Goal: Information Seeking & Learning: Learn about a topic

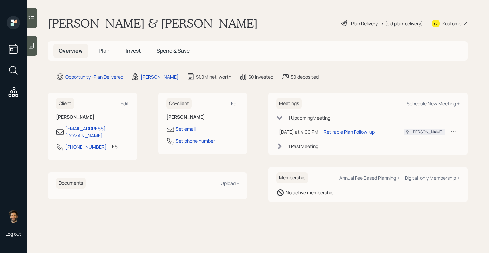
click at [105, 52] on span "Plan" at bounding box center [104, 50] width 11 height 7
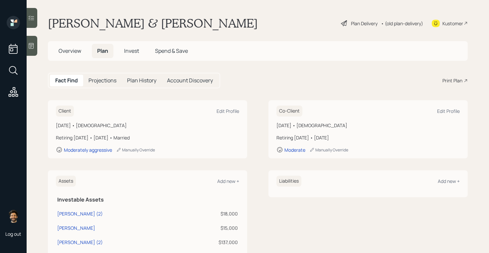
click at [132, 52] on span "Invest" at bounding box center [131, 50] width 15 height 7
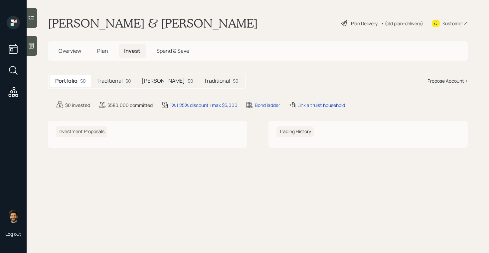
click at [103, 49] on span "Plan" at bounding box center [102, 50] width 11 height 7
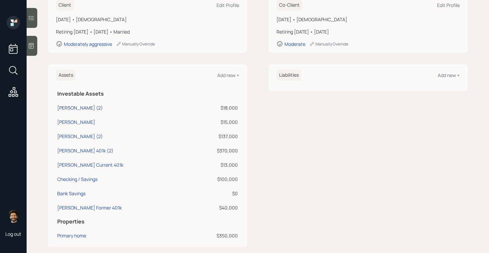
scroll to position [109, 0]
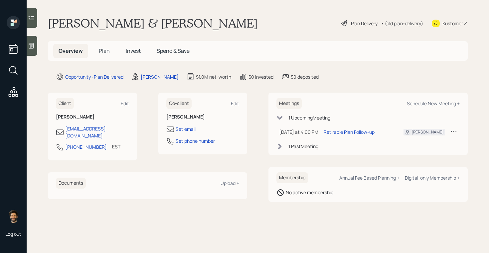
click at [404, 25] on div "• (old plan-delivery)" at bounding box center [402, 23] width 42 height 7
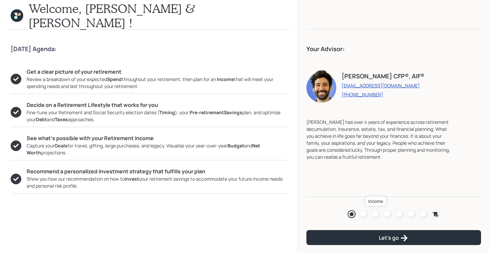
click at [375, 213] on div at bounding box center [376, 215] width 8 height 8
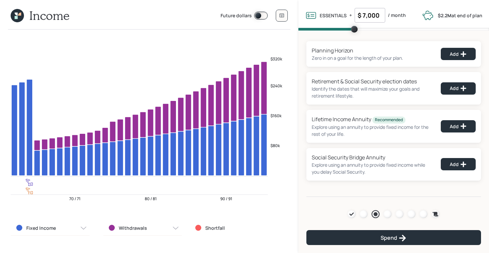
click at [20, 15] on icon at bounding box center [19, 14] width 3 height 3
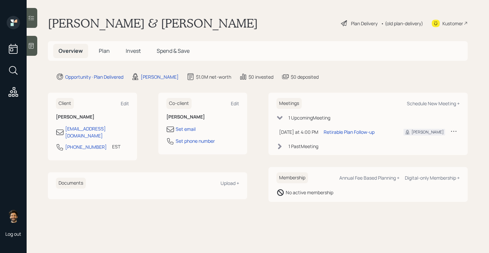
click at [400, 26] on div "• (old plan-delivery)" at bounding box center [402, 23] width 42 height 7
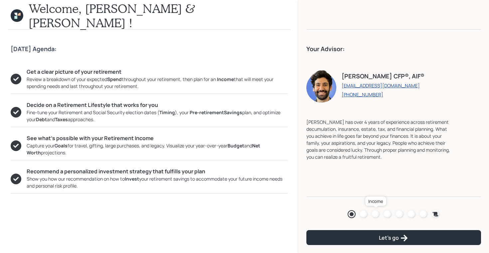
click at [378, 214] on div at bounding box center [376, 215] width 8 height 8
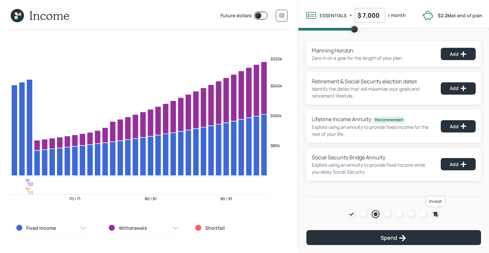
click at [435, 213] on icon at bounding box center [436, 214] width 6 height 4
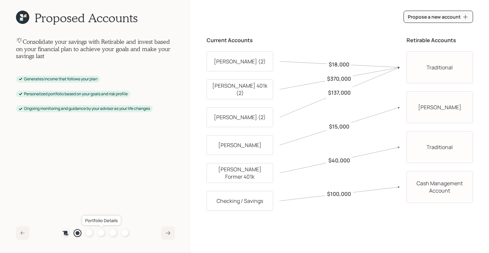
click at [102, 233] on div at bounding box center [101, 234] width 8 height 8
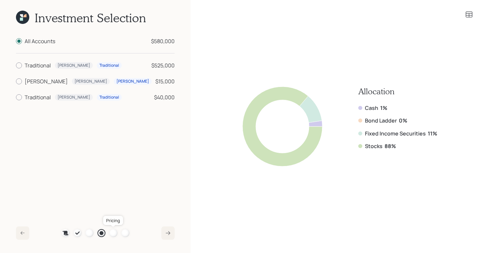
click at [111, 231] on div at bounding box center [113, 234] width 8 height 8
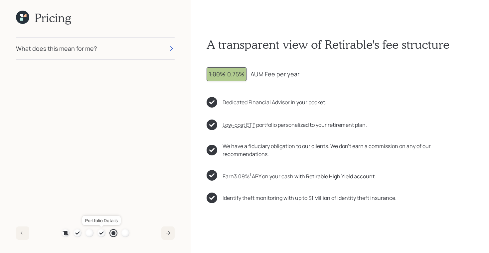
click at [101, 235] on icon at bounding box center [101, 233] width 5 height 5
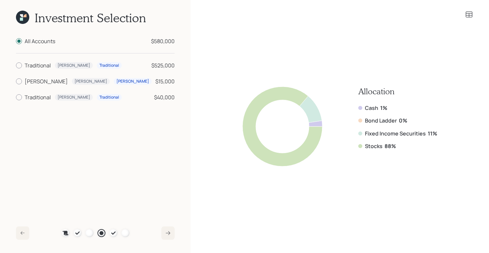
click at [467, 14] on icon at bounding box center [469, 15] width 8 height 8
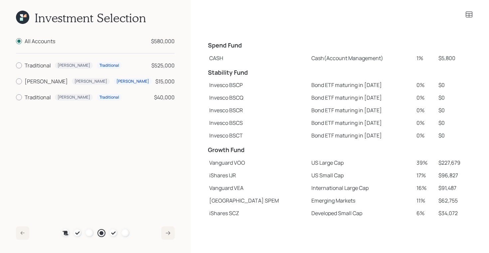
scroll to position [92, 0]
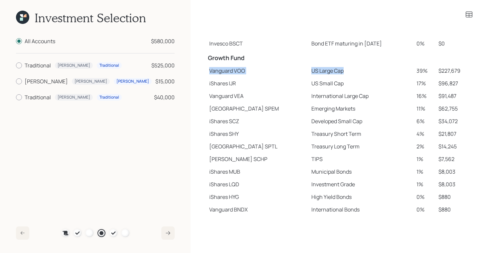
drag, startPoint x: 208, startPoint y: 73, endPoint x: 314, endPoint y: 75, distance: 105.8
click at [314, 75] on tr "Vanguard VOO US Large Cap 39% $227,679" at bounding box center [340, 71] width 266 height 13
drag, startPoint x: 408, startPoint y: 72, endPoint x: 434, endPoint y: 72, distance: 25.6
click at [434, 72] on tr "Vanguard VOO US Large Cap 39% $227,679" at bounding box center [340, 71] width 266 height 13
